Goal: Task Accomplishment & Management: Complete application form

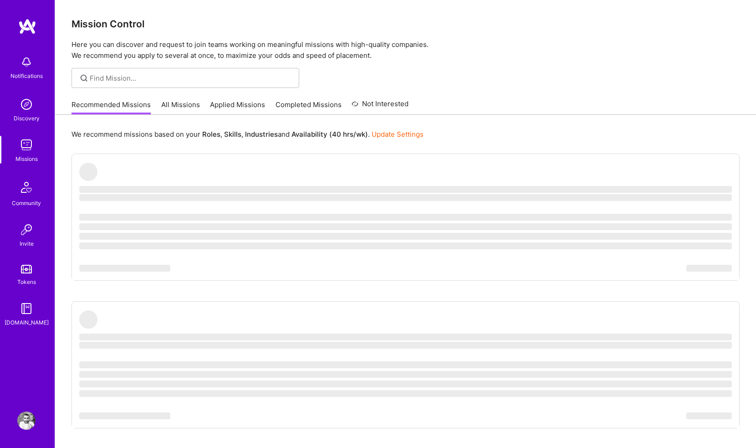
click at [192, 104] on link "All Missions" at bounding box center [180, 107] width 39 height 15
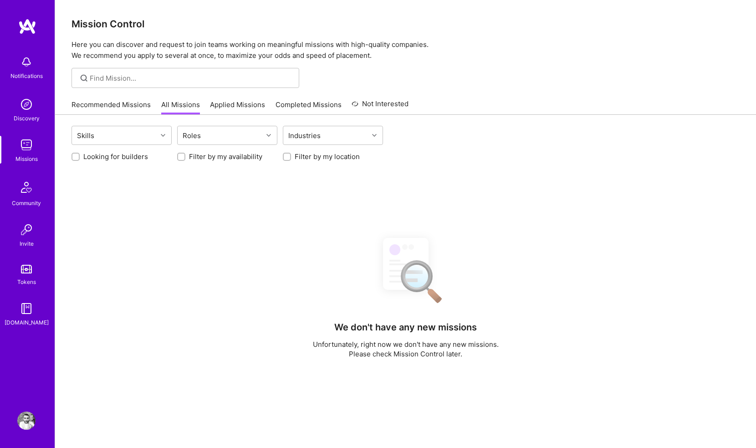
click at [229, 104] on link "Applied Missions" at bounding box center [237, 107] width 55 height 15
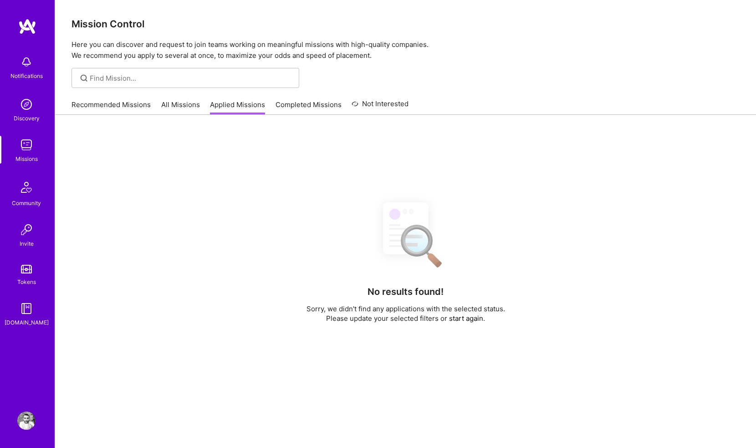
click at [288, 102] on link "Completed Missions" at bounding box center [308, 107] width 66 height 15
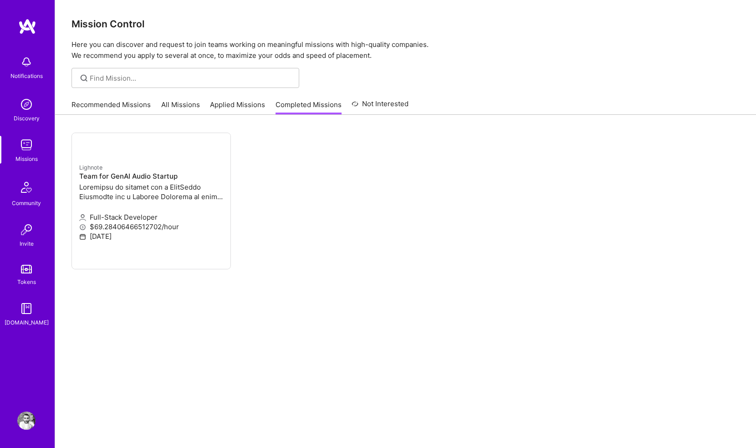
click at [93, 106] on link "Recommended Missions" at bounding box center [110, 107] width 79 height 15
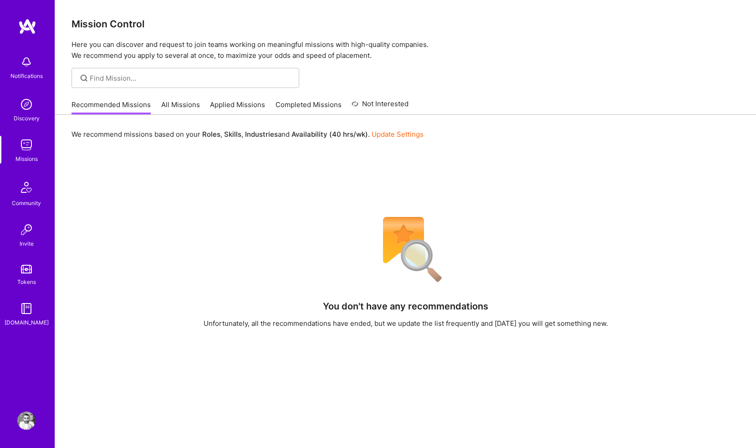
click at [161, 106] on link "All Missions" at bounding box center [180, 107] width 39 height 15
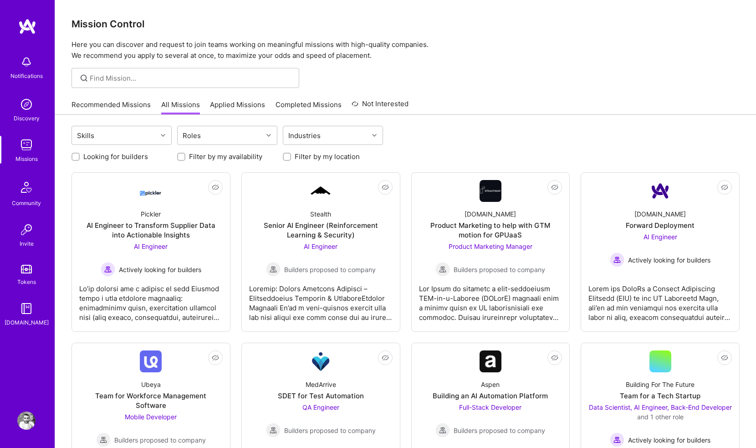
click at [225, 106] on link "Applied Missions" at bounding box center [237, 107] width 55 height 15
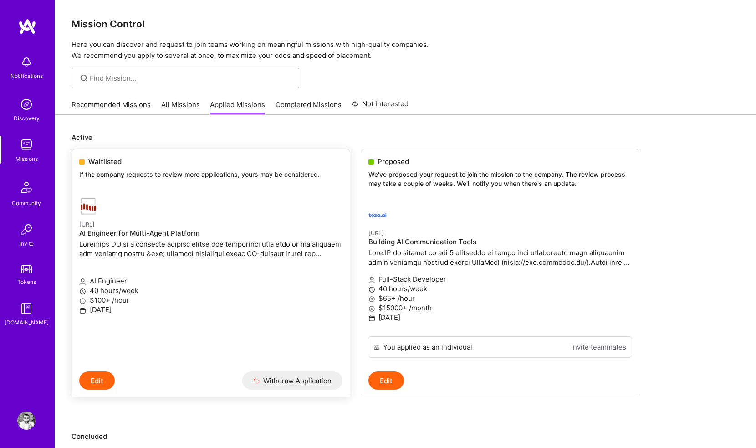
click at [92, 229] on h4 "AI Engineer for Multi-Agent Platform" at bounding box center [210, 233] width 263 height 8
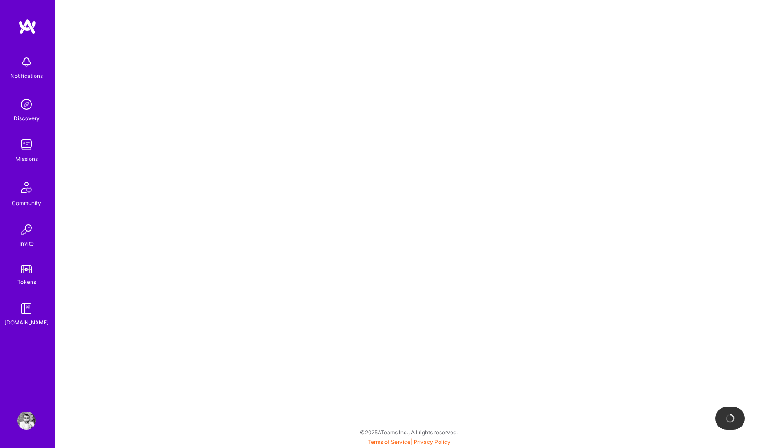
select select "GB"
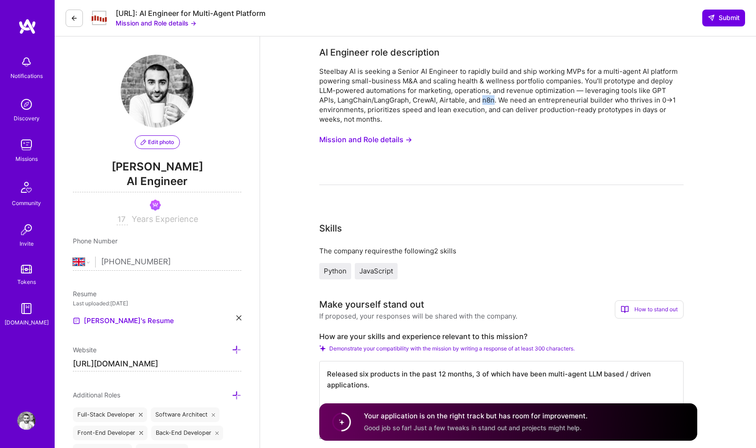
drag, startPoint x: 464, startPoint y: 102, endPoint x: 476, endPoint y: 103, distance: 11.5
click at [476, 103] on div "Steelbay AI is seeking a Senior AI Engineer to rapidly build and ship working M…" at bounding box center [501, 94] width 364 height 57
copy div "n8n"
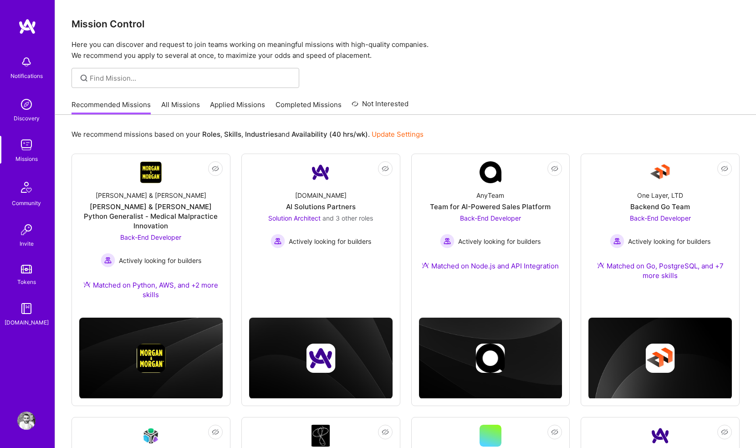
click at [226, 101] on link "Applied Missions" at bounding box center [237, 107] width 55 height 15
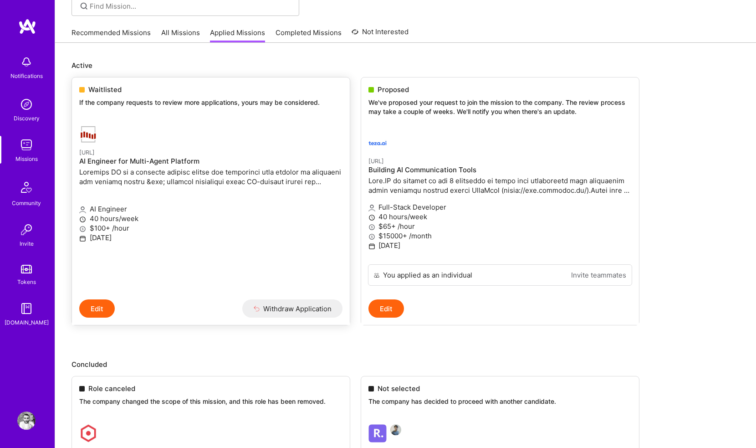
scroll to position [83, 0]
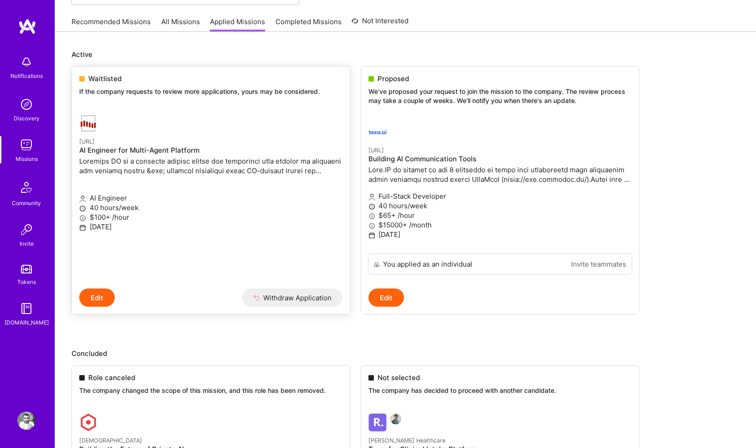
click at [111, 162] on p at bounding box center [210, 165] width 263 height 19
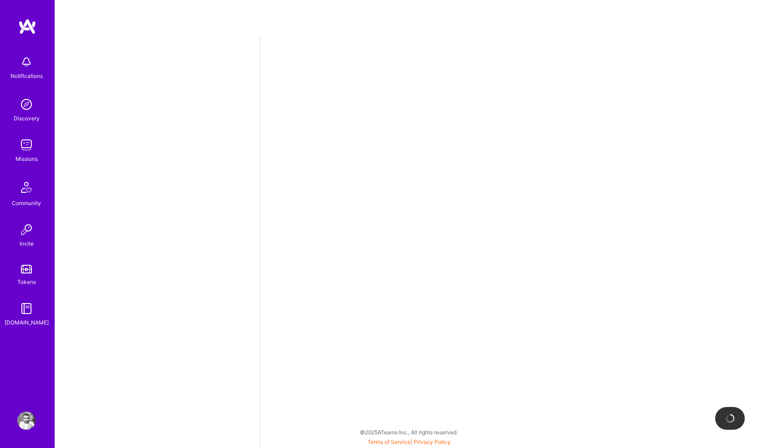
select select "GB"
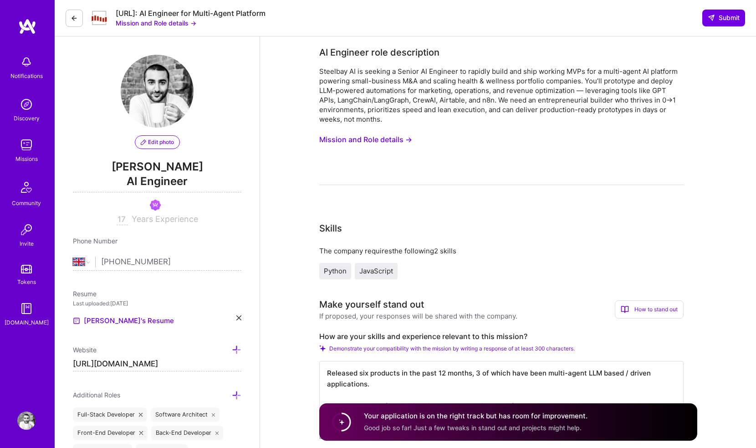
click at [367, 139] on button "Mission and Role details →" at bounding box center [365, 139] width 93 height 17
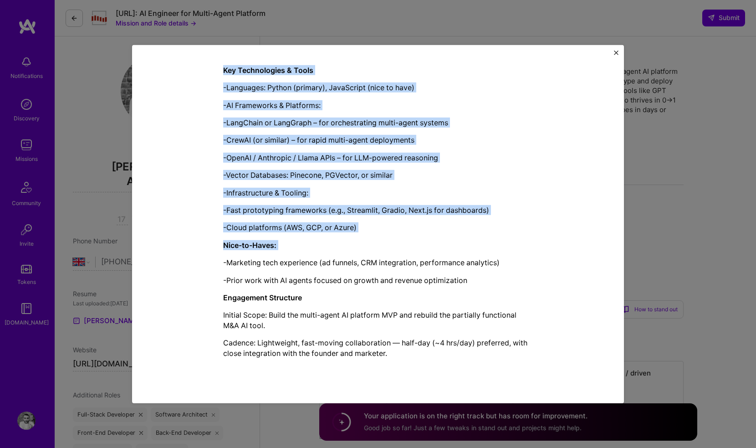
scroll to position [698, 0]
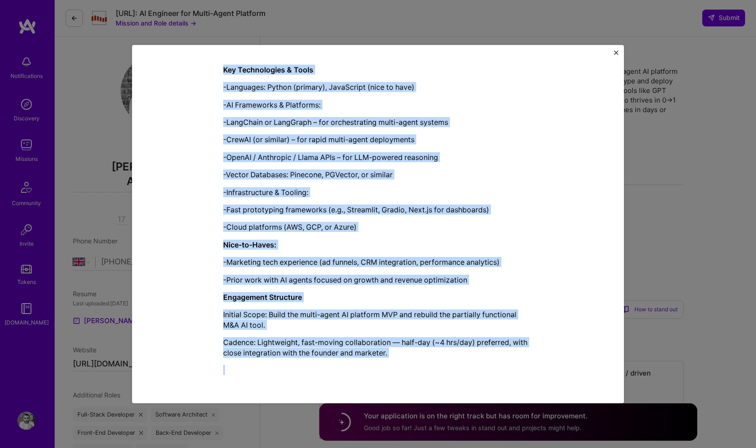
drag, startPoint x: 217, startPoint y: 112, endPoint x: 395, endPoint y: 368, distance: 312.1
copy div "AI Engineer role description Steelbay AI is seeking a Senior AI Engineer to rap…"
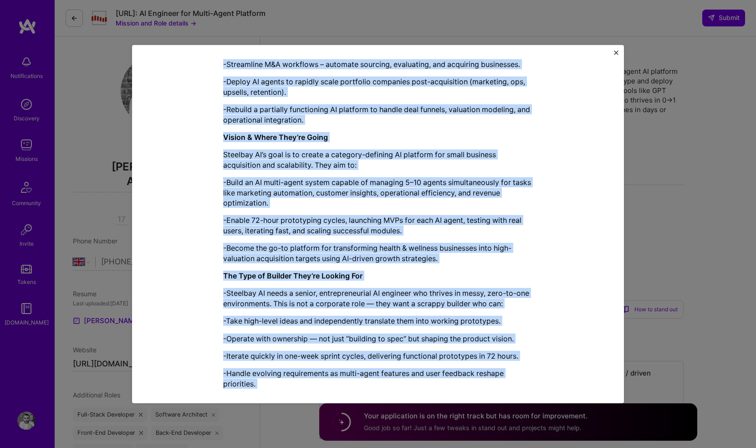
scroll to position [0, 0]
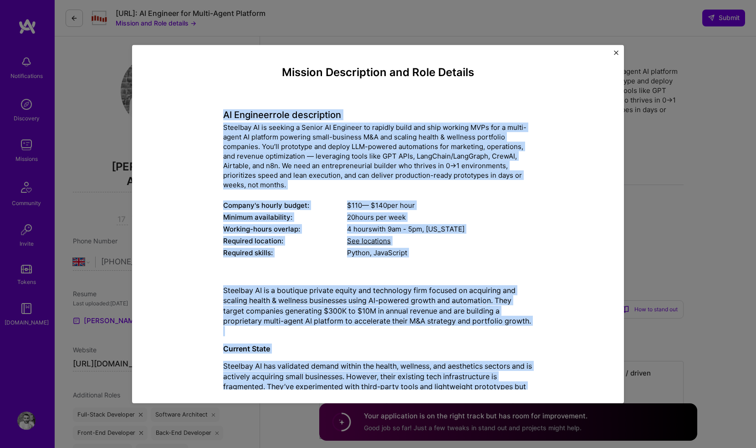
click at [388, 138] on div "Steelbay AI is seeking a Senior AI Engineer to rapidly build and ship working M…" at bounding box center [378, 155] width 310 height 67
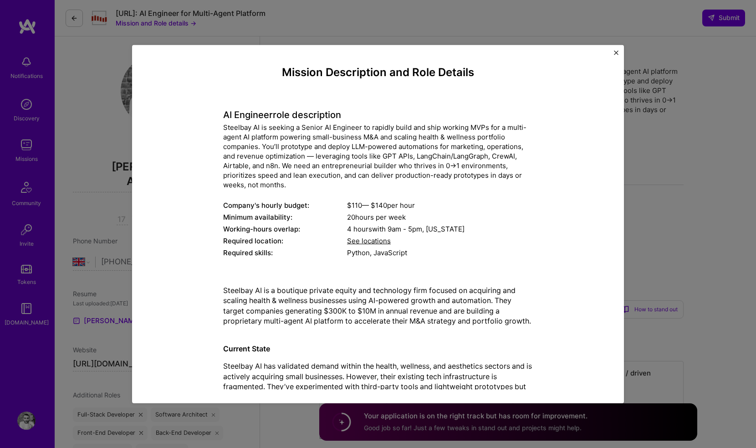
click at [461, 24] on div "Mission Description and Role Details AI Engineer role description Steelbay AI i…" at bounding box center [378, 224] width 756 height 448
